Goal: Information Seeking & Learning: Learn about a topic

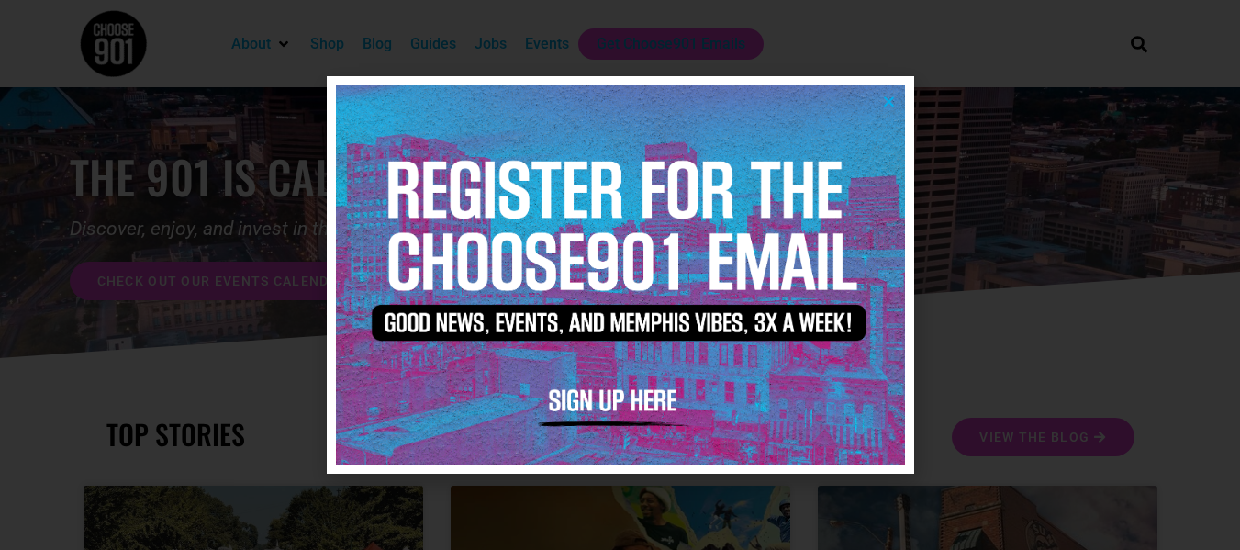
click at [886, 94] on img at bounding box center [620, 274] width 569 height 379
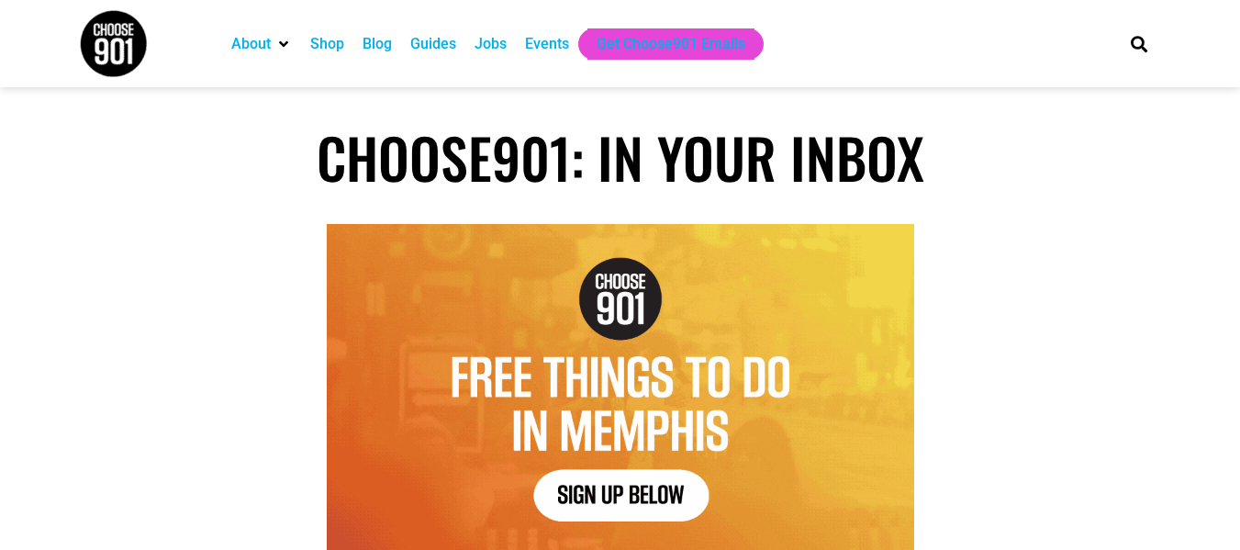
click at [501, 44] on div "Jobs" at bounding box center [491, 44] width 32 height 22
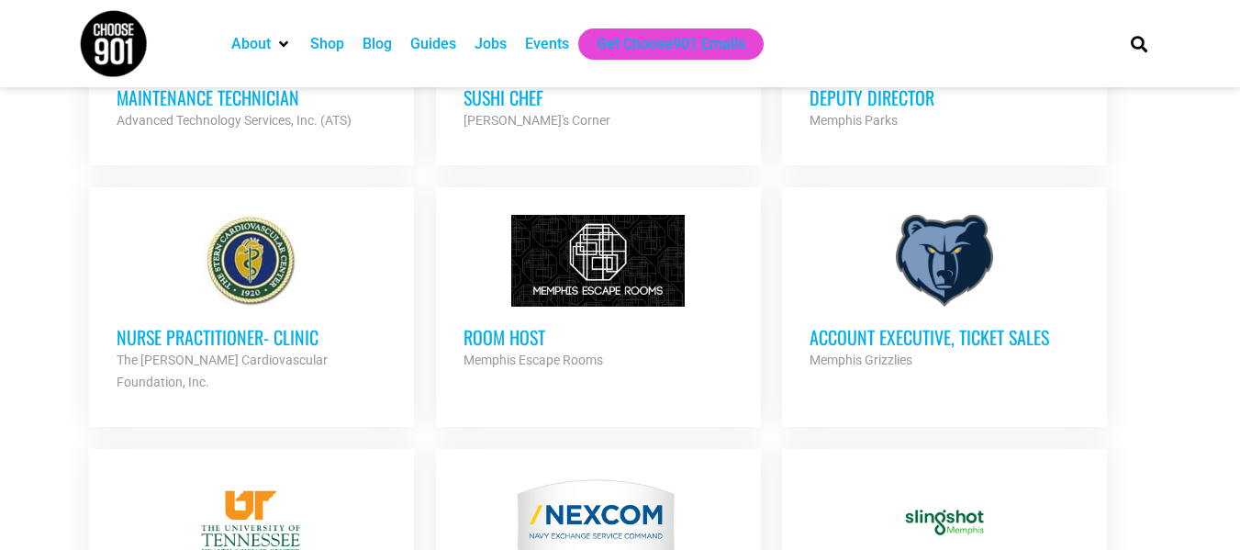
scroll to position [1427, 0]
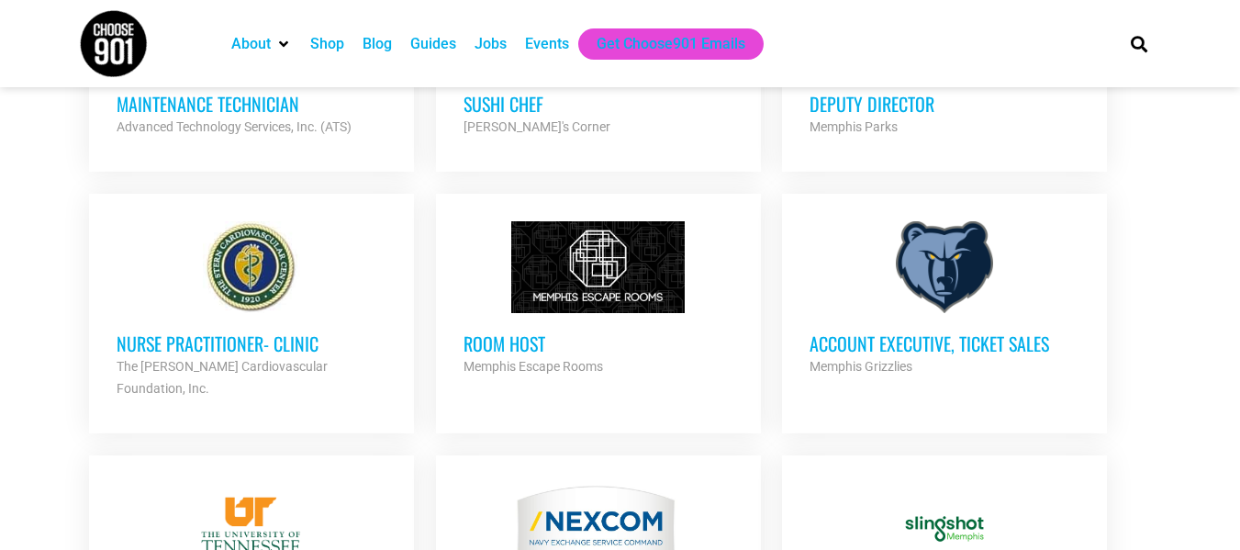
click at [554, 308] on div at bounding box center [599, 267] width 270 height 92
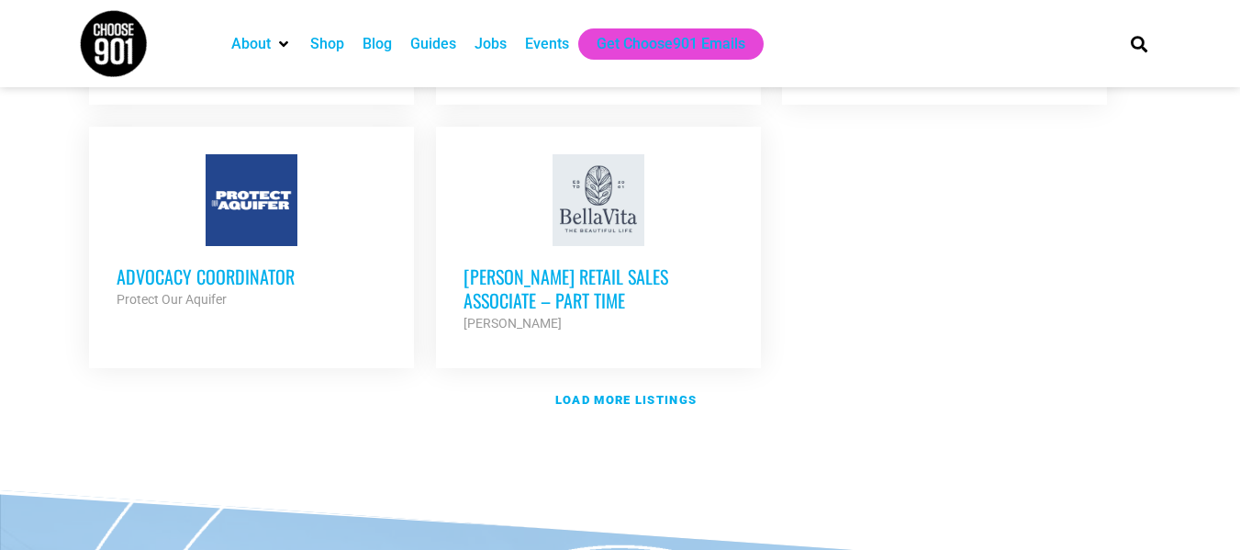
scroll to position [2293, 0]
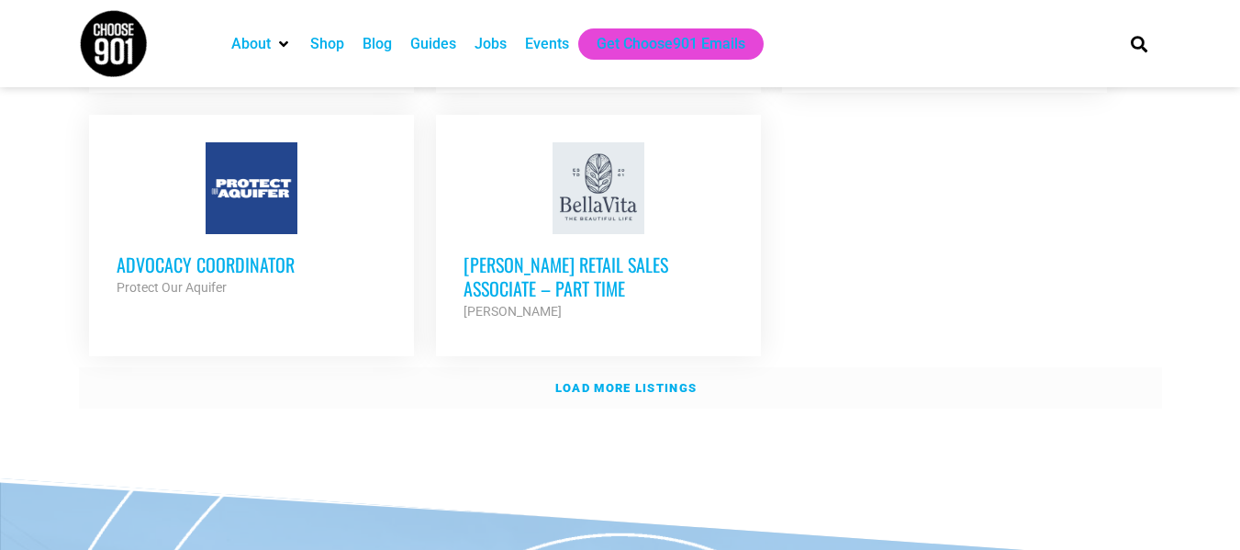
click at [693, 381] on strong "Load more listings" at bounding box center [625, 388] width 141 height 14
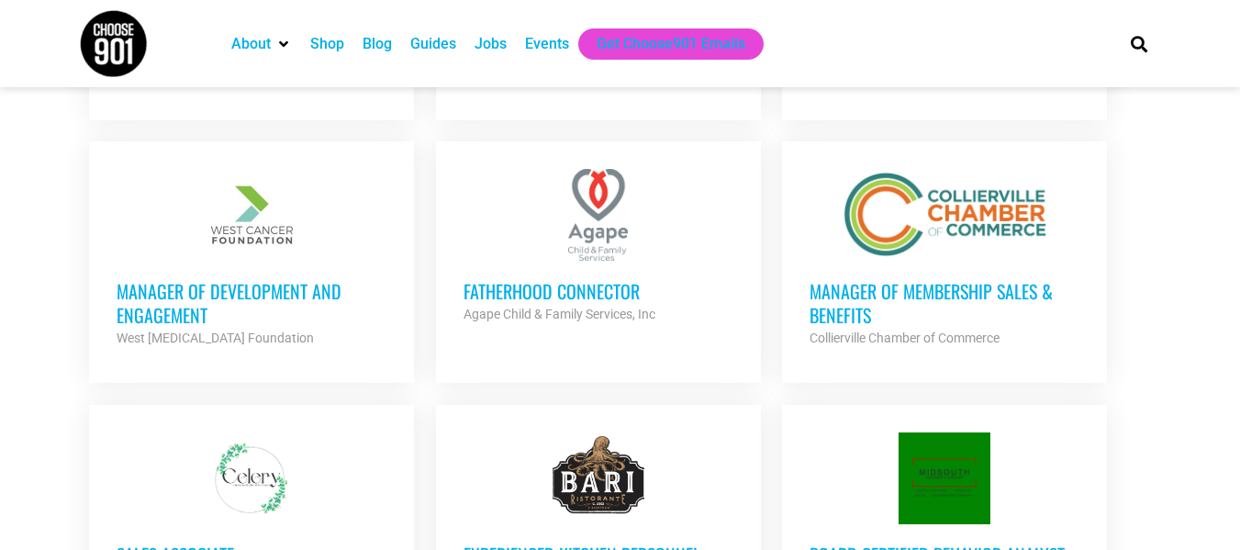
scroll to position [3041, 0]
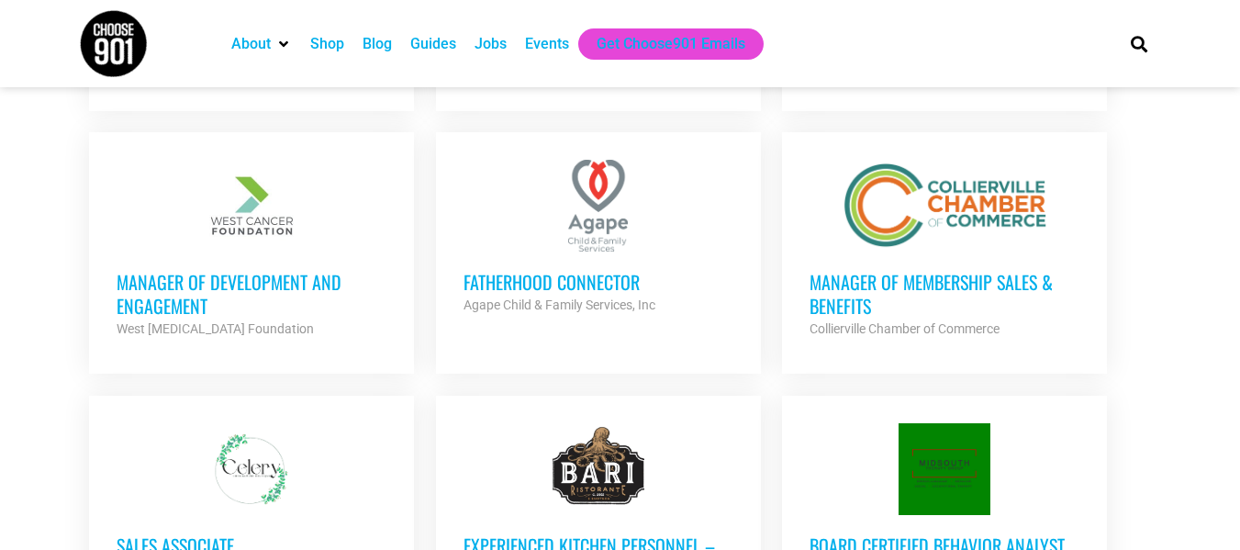
click at [628, 252] on div "Fatherhood Connector Agape Child & Family Services, Inc Partner Org" at bounding box center [599, 284] width 270 height 64
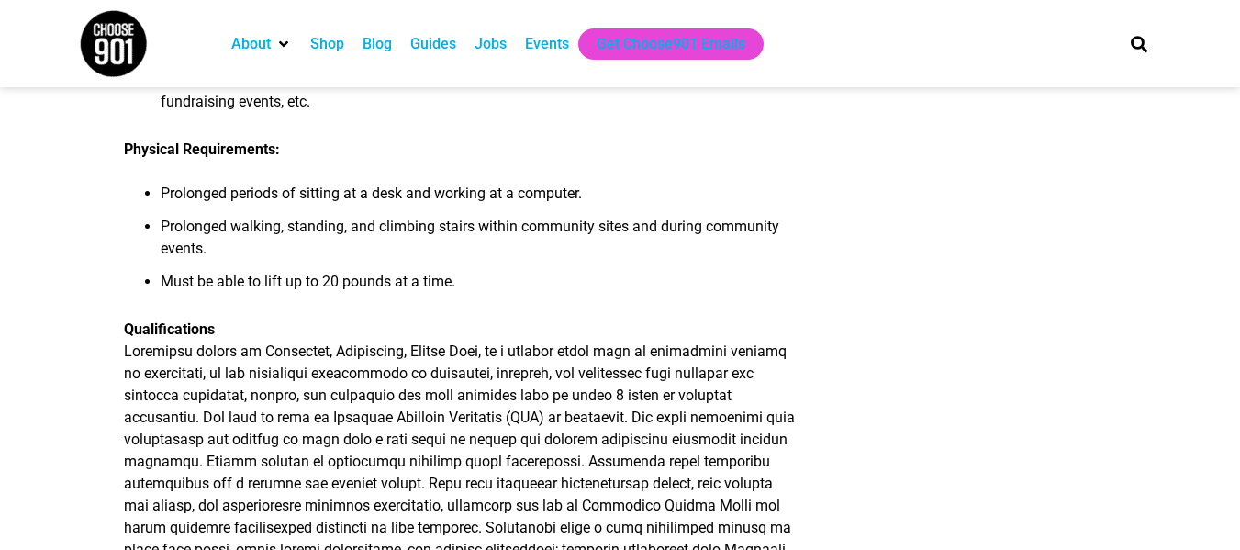
scroll to position [2086, 0]
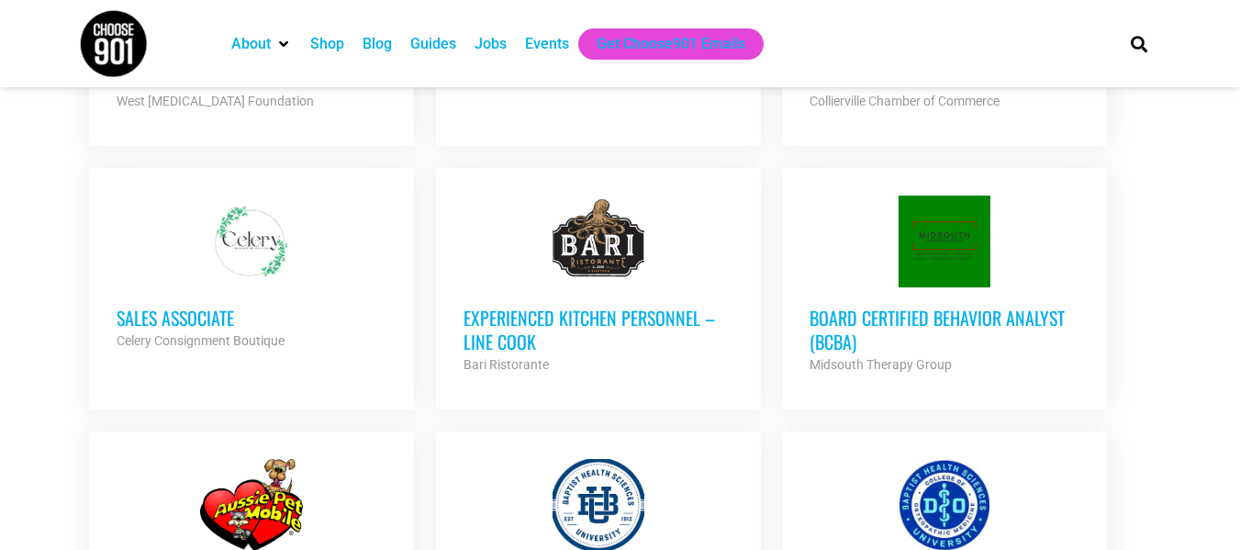
scroll to position [3278, 0]
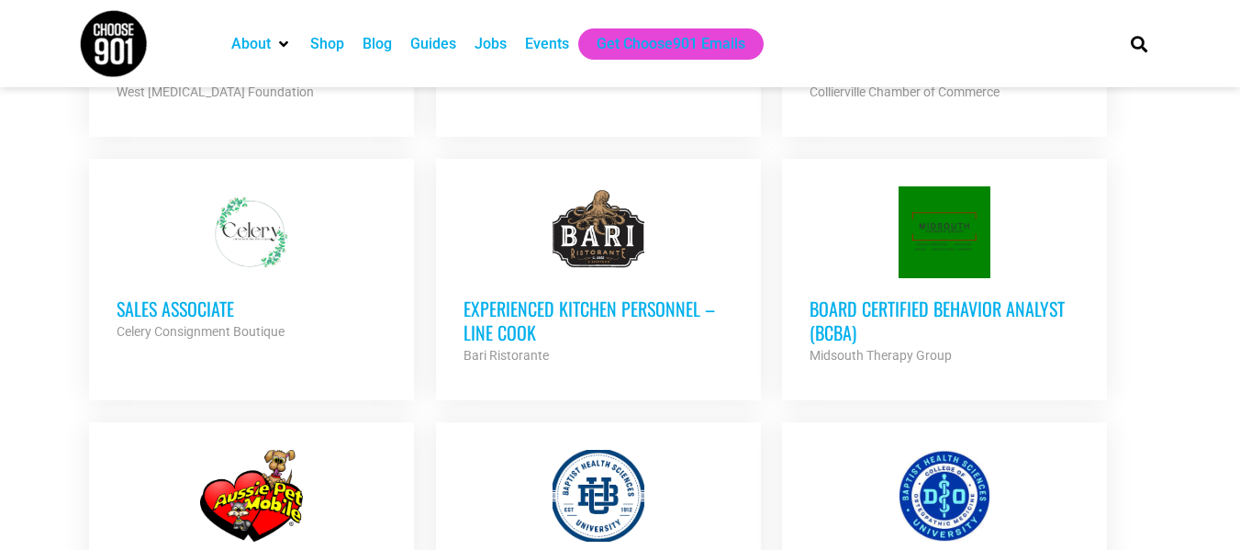
click at [561, 278] on div "Experienced Kitchen Personnel – Line Cook Bari Ristorante Partner Org" at bounding box center [599, 322] width 270 height 88
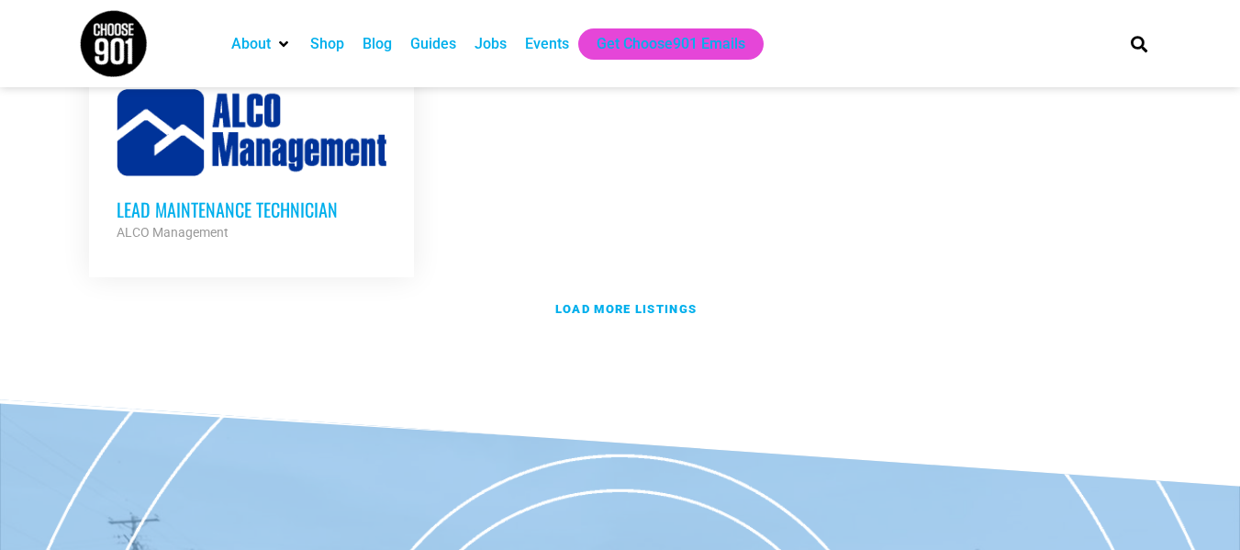
scroll to position [4225, 0]
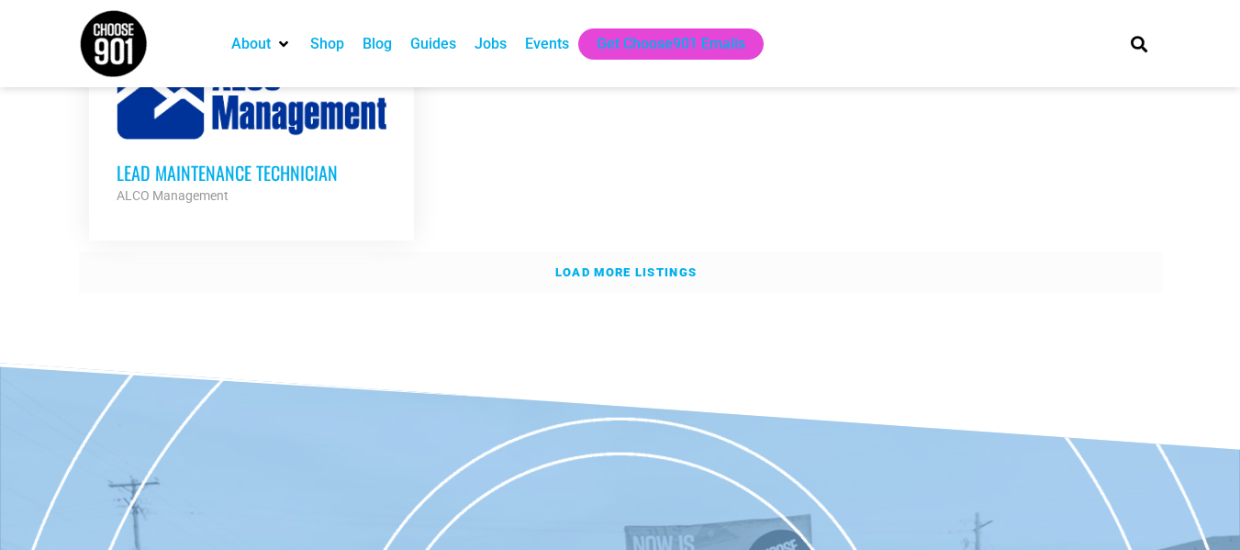
click at [580, 252] on link "Load more listings" at bounding box center [620, 273] width 1083 height 42
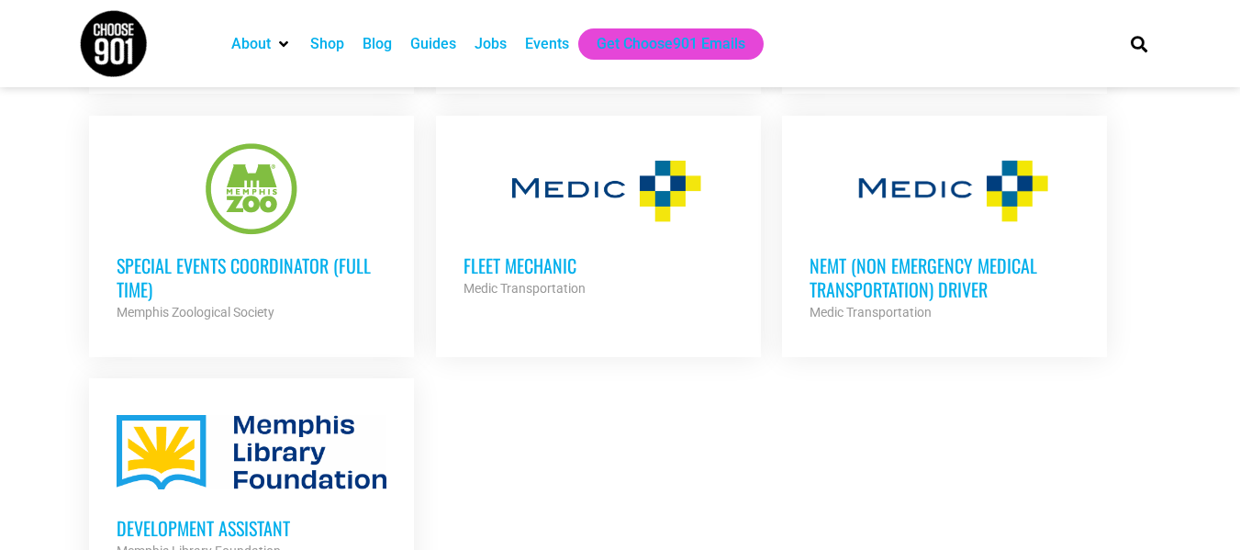
scroll to position [4885, 0]
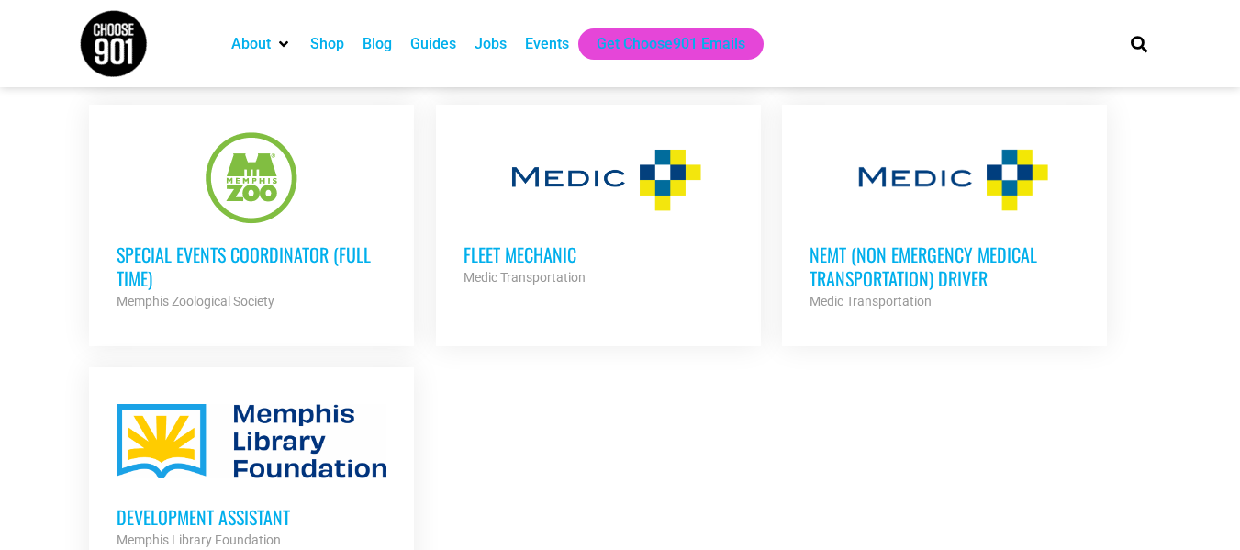
click at [236, 242] on h3 "Special Events Coordinator (Full Time)" at bounding box center [252, 266] width 270 height 48
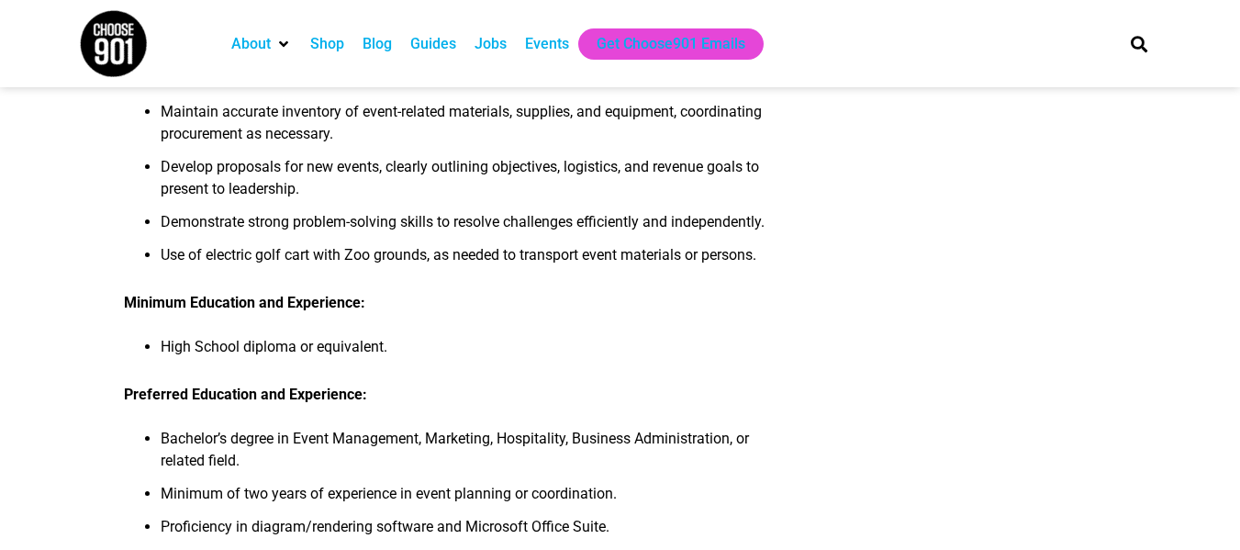
scroll to position [728, 0]
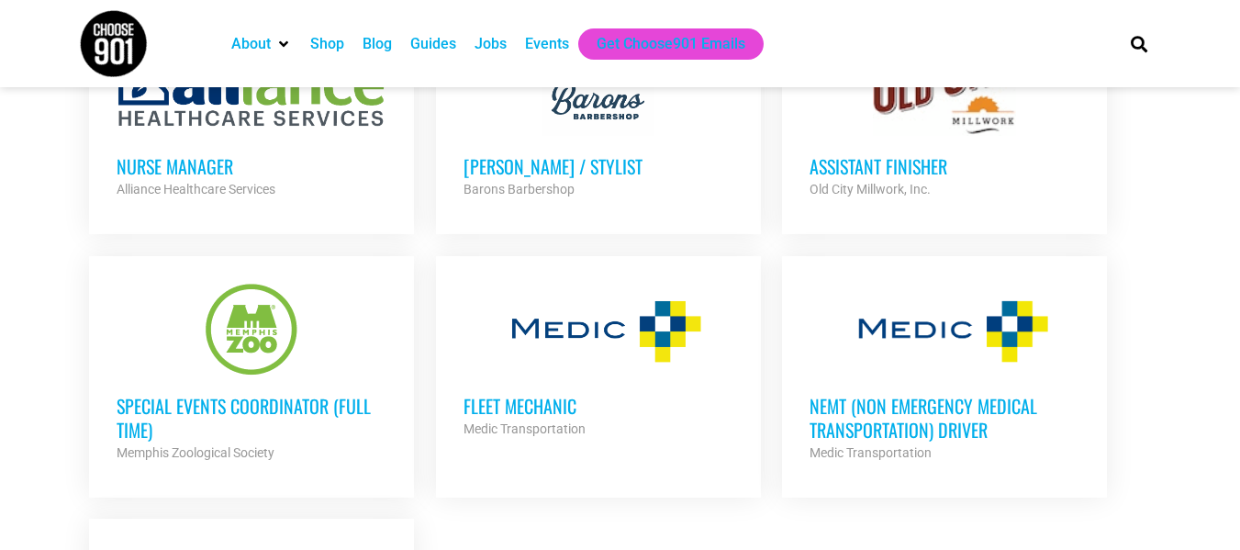
scroll to position [4842, 0]
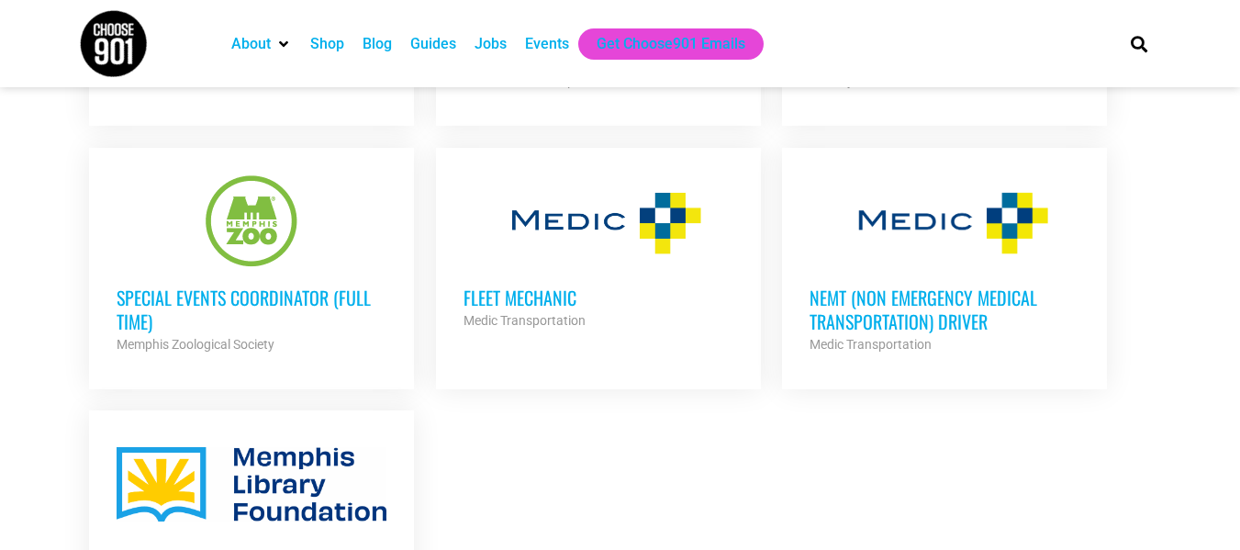
click at [868, 292] on h3 "NEMT (Non Emergency Medical Transportation) Driver" at bounding box center [945, 310] width 270 height 48
click at [880, 286] on h3 "NEMT (Non Emergency Medical Transportation) Driver" at bounding box center [945, 310] width 270 height 48
